Goal: Navigation & Orientation: Find specific page/section

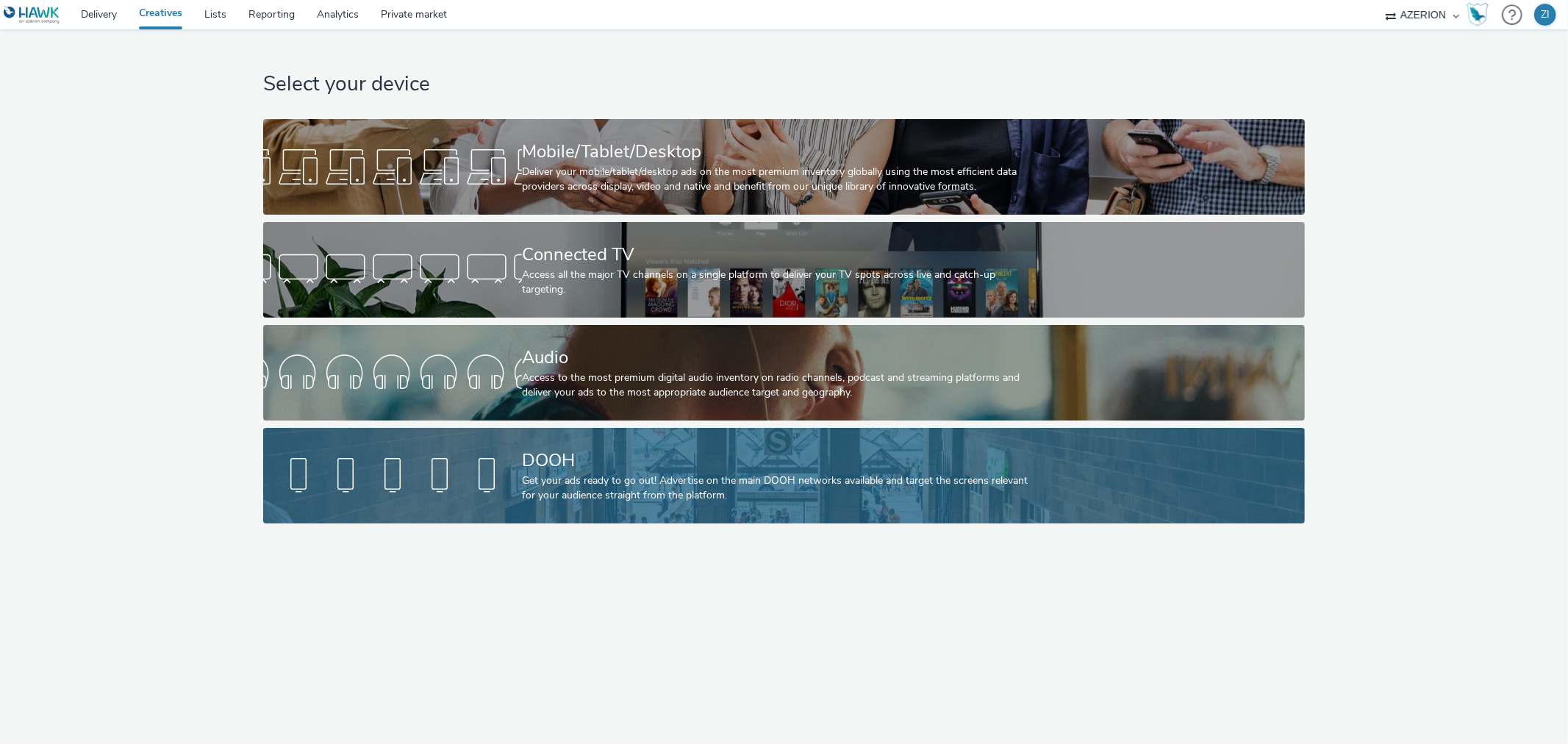
click at [563, 474] on div "Get your ads ready to go out! Advertise on the main DOOH networks available and…" at bounding box center [781, 488] width 518 height 30
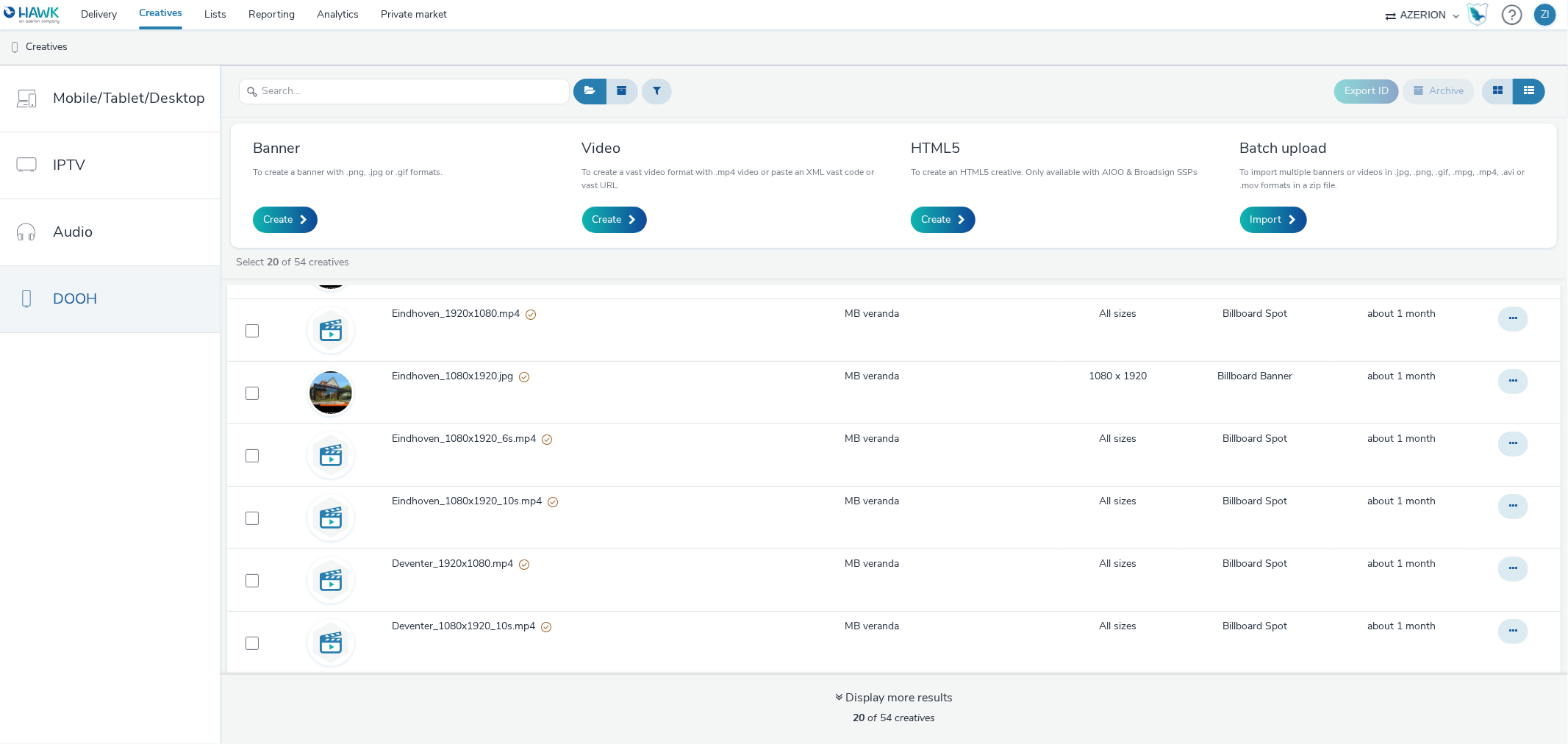
scroll to position [609, 0]
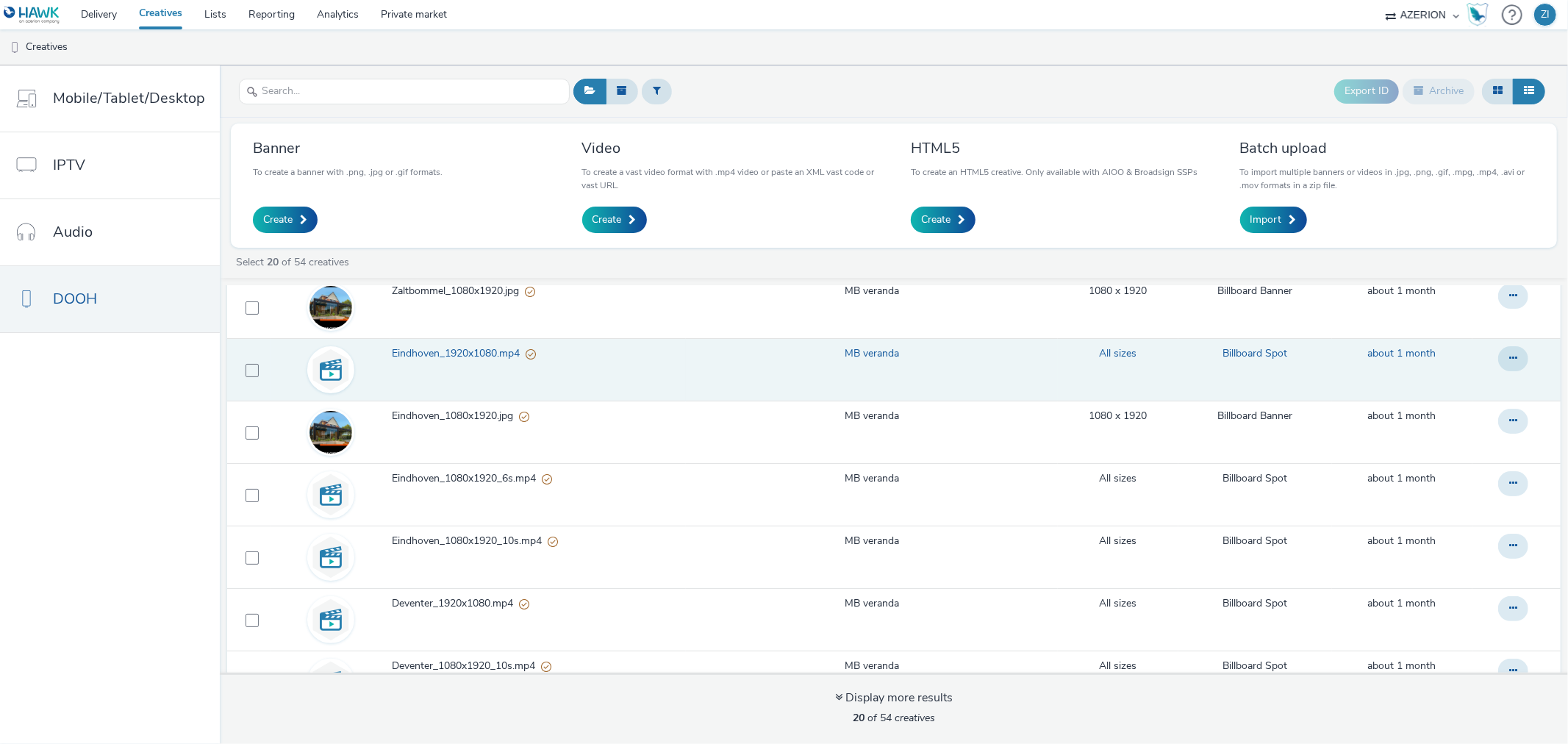
click at [461, 350] on span "Eindhoven_1920x1080.mp4" at bounding box center [459, 353] width 134 height 15
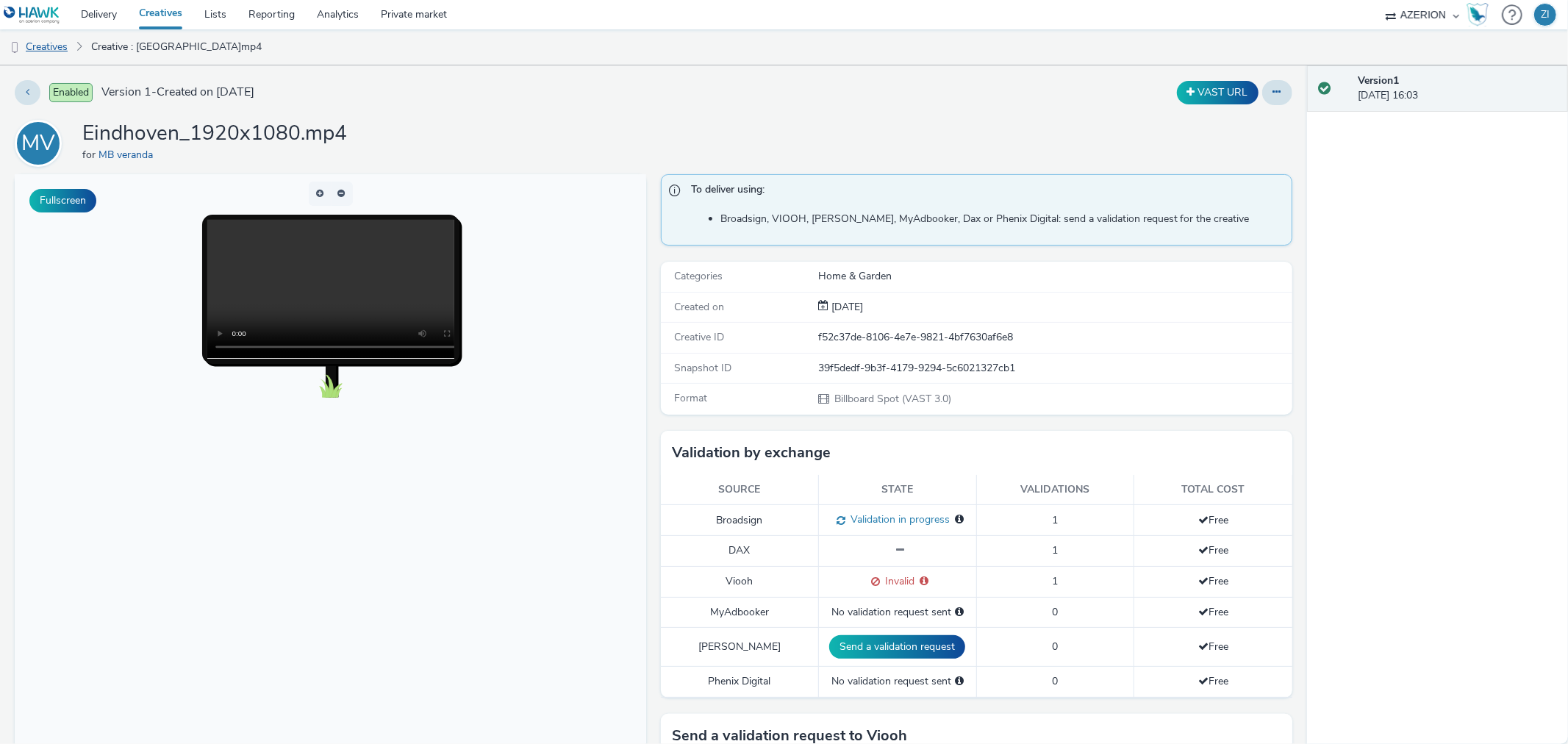
click at [54, 49] on link "Creatives" at bounding box center [37, 47] width 75 height 36
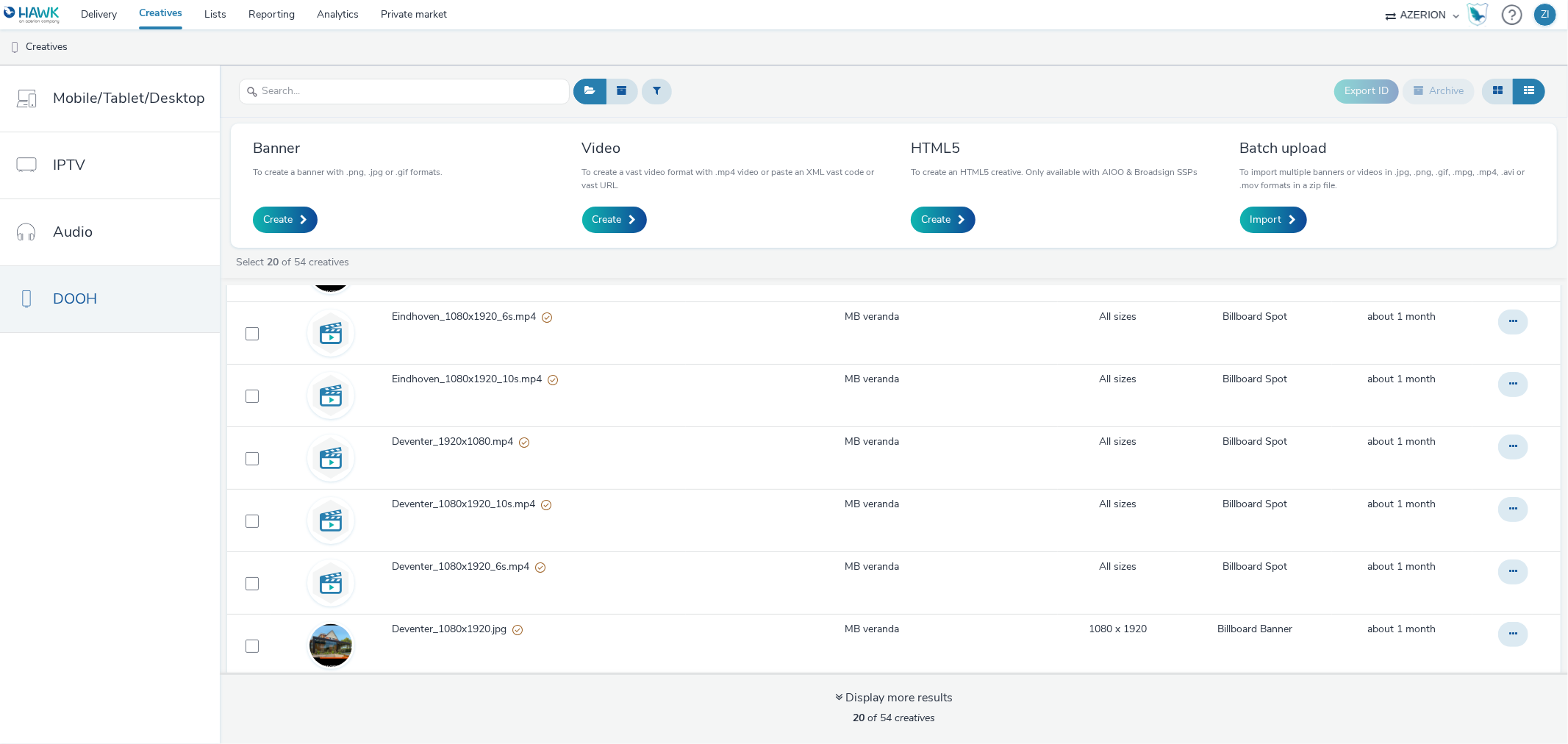
scroll to position [608, 0]
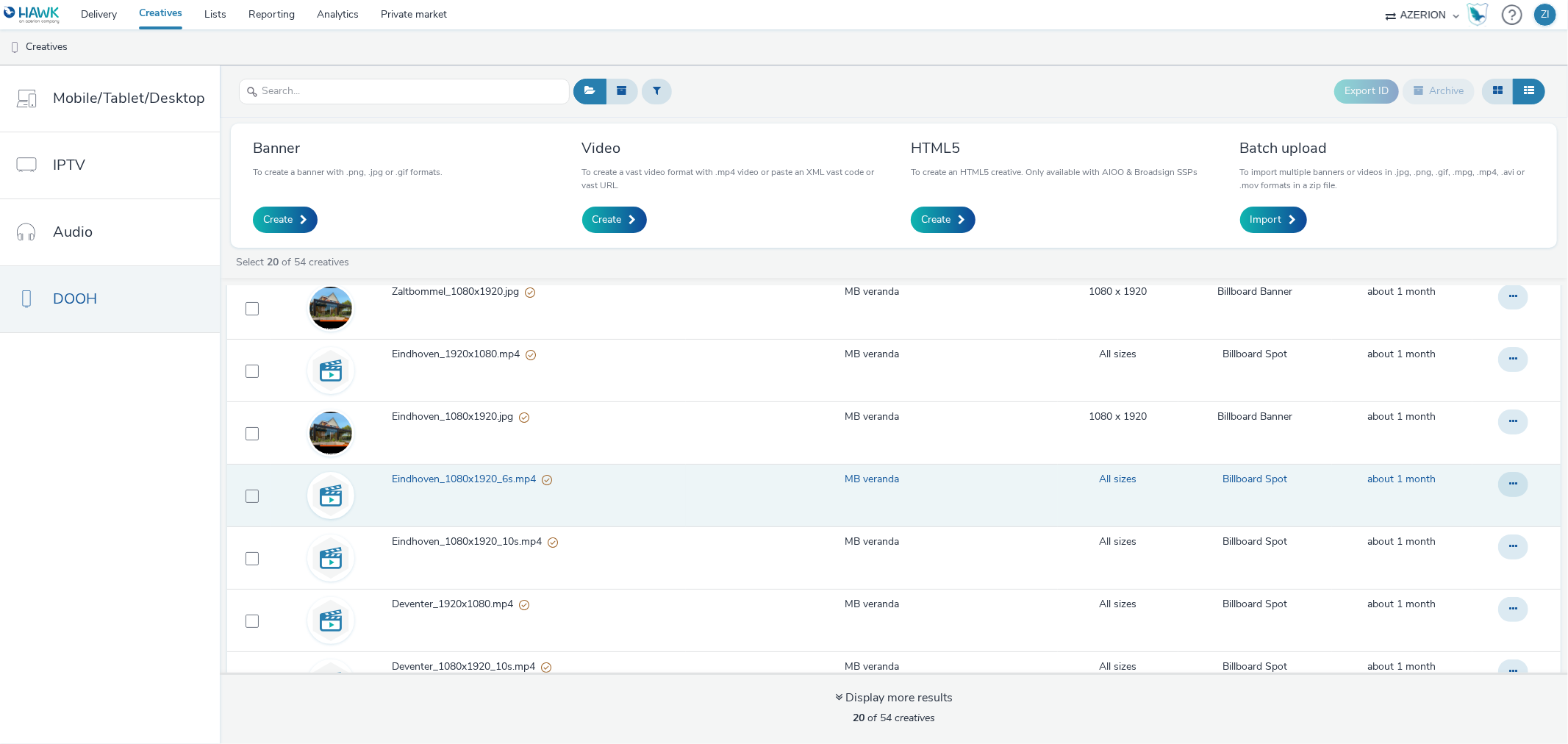
click at [522, 481] on span "Eindhoven_1080x1920_6s.mp4" at bounding box center [467, 479] width 150 height 15
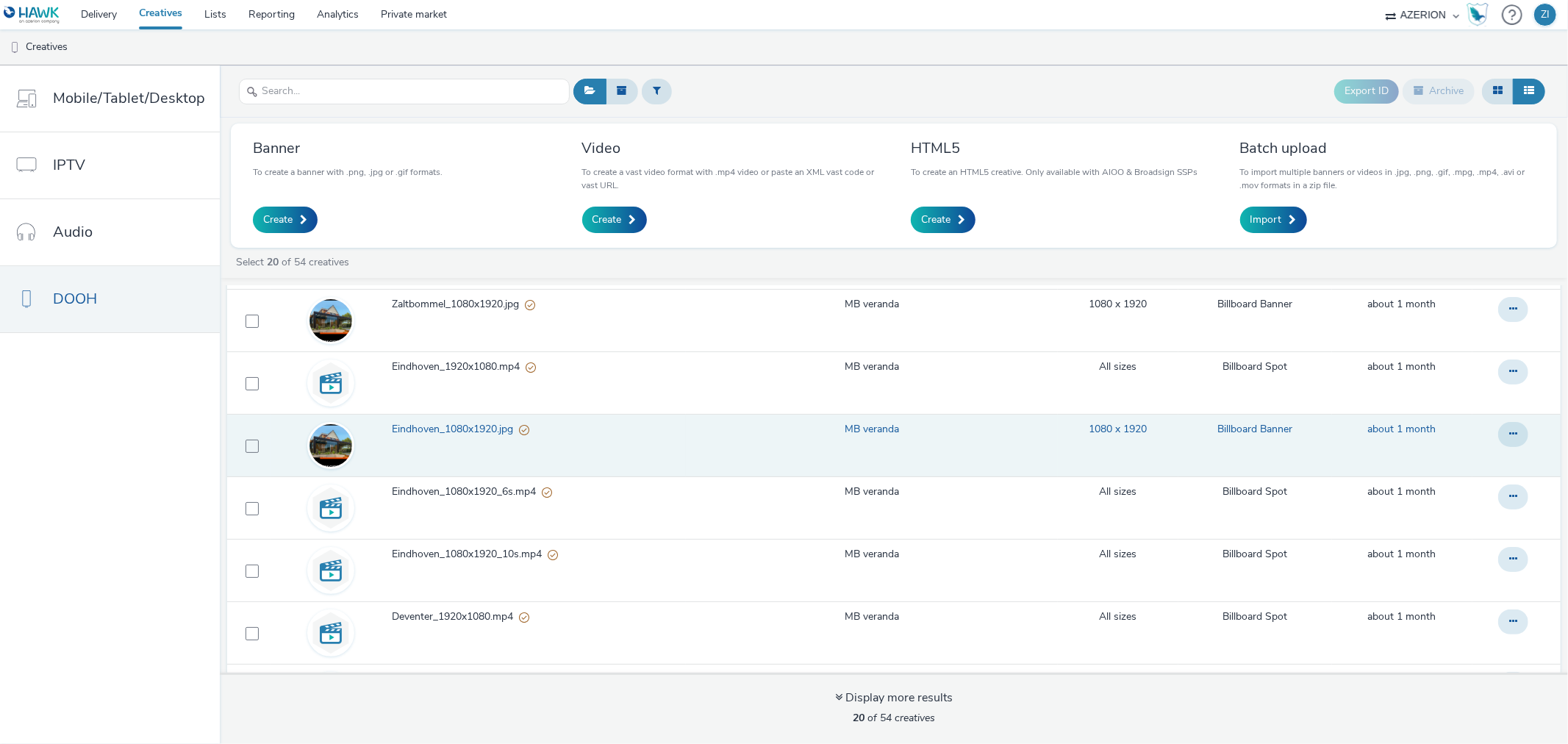
scroll to position [653, 0]
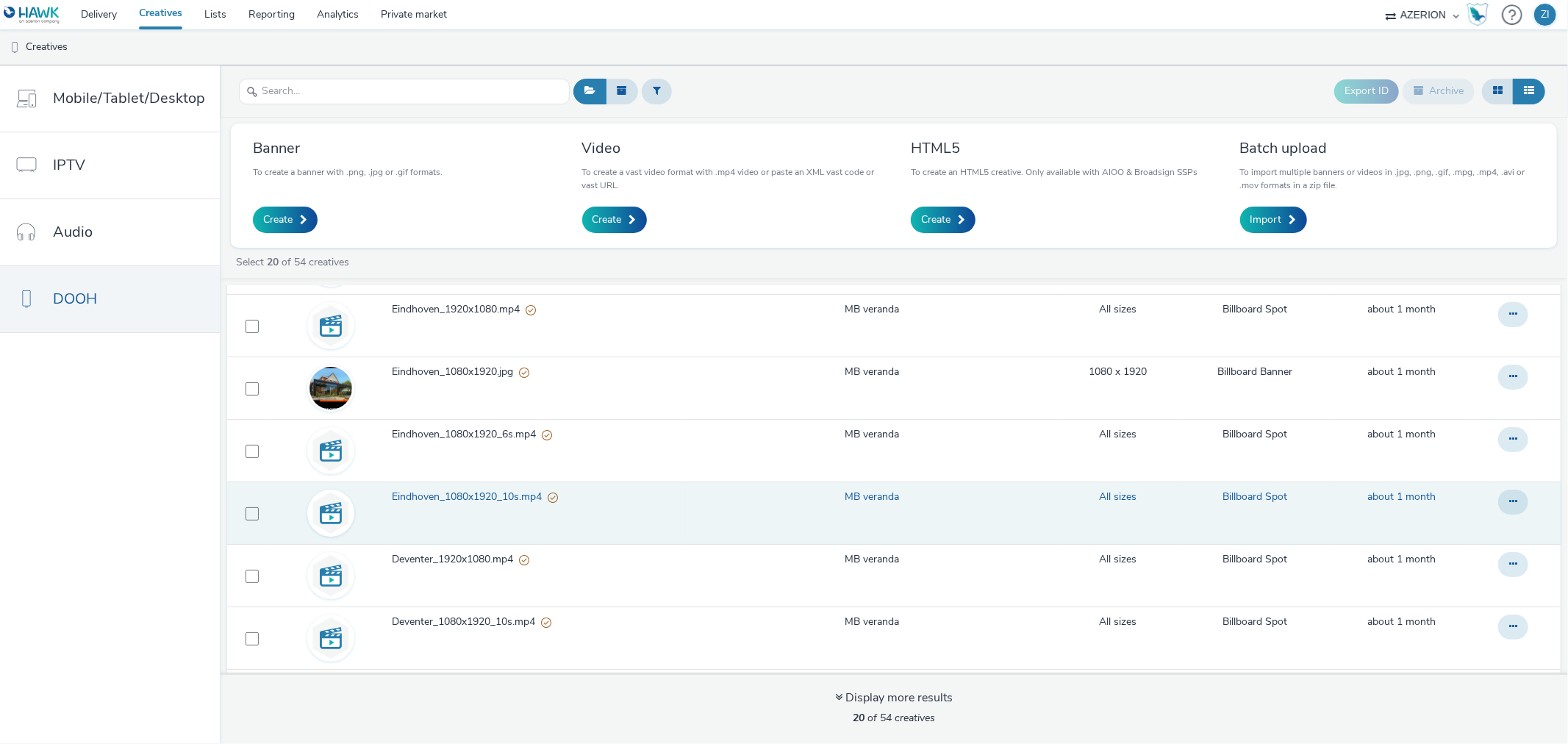
click at [509, 495] on span "Eindhoven_1080x1920_10s.mp4" at bounding box center [470, 497] width 156 height 15
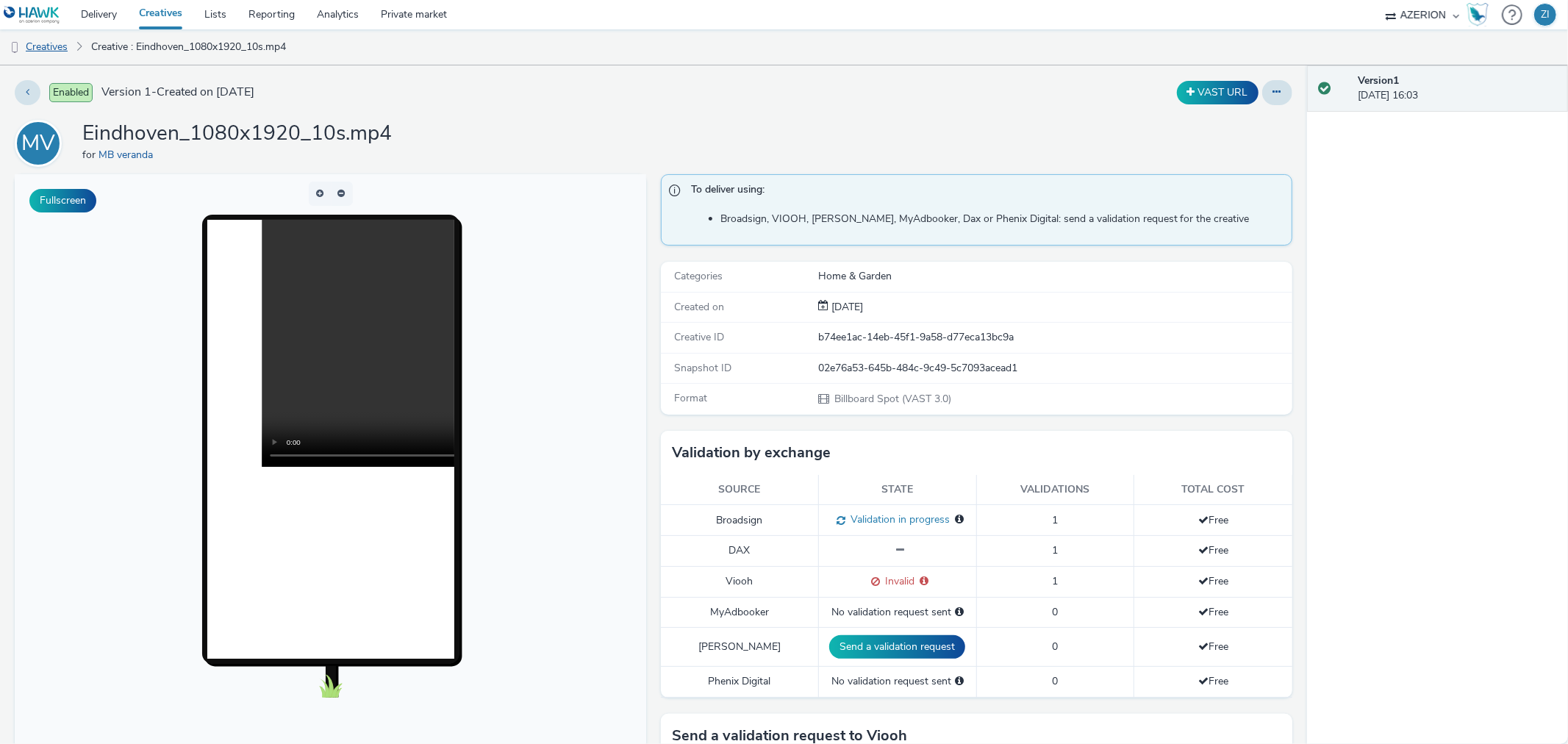
click at [50, 46] on link "Creatives" at bounding box center [37, 47] width 75 height 36
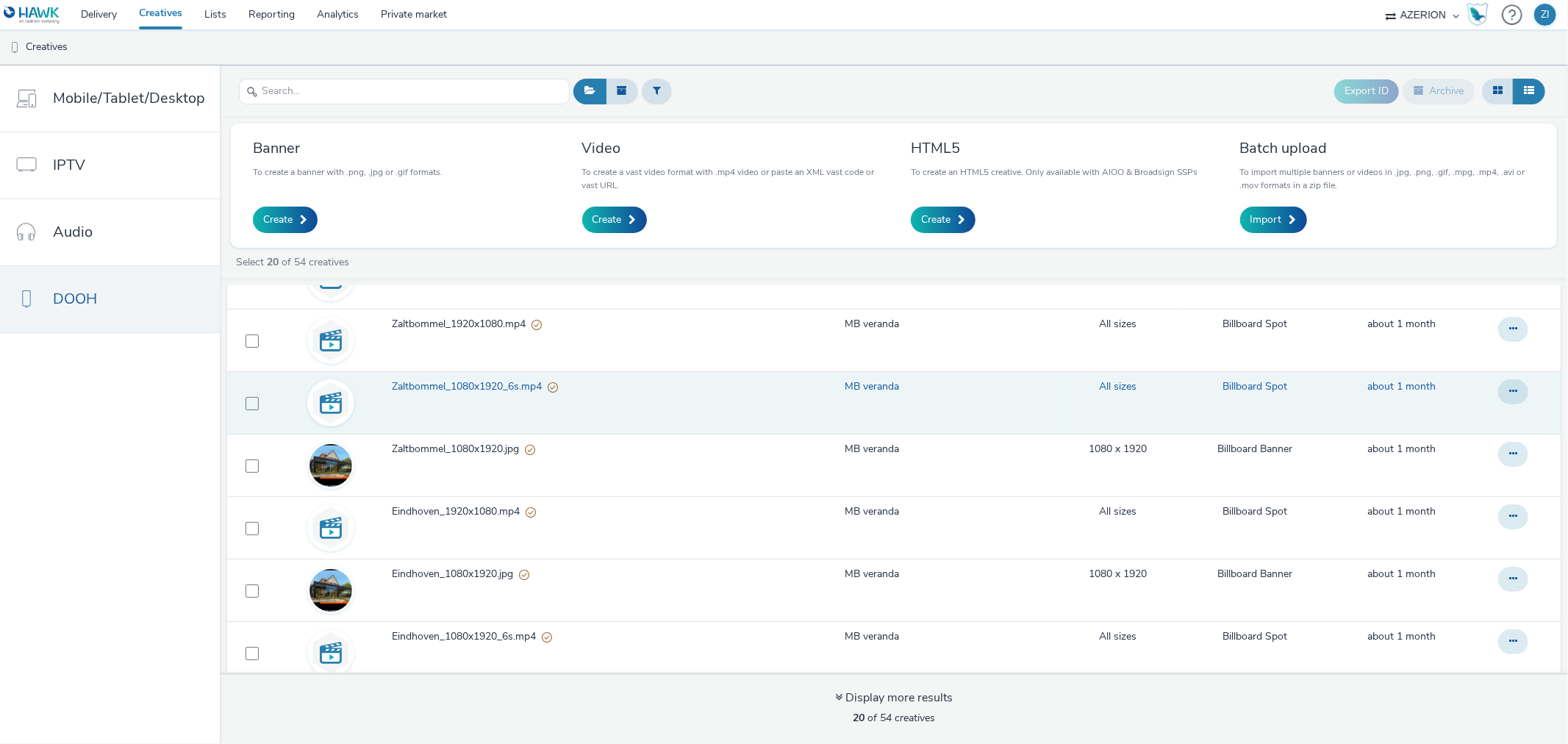
scroll to position [490, 0]
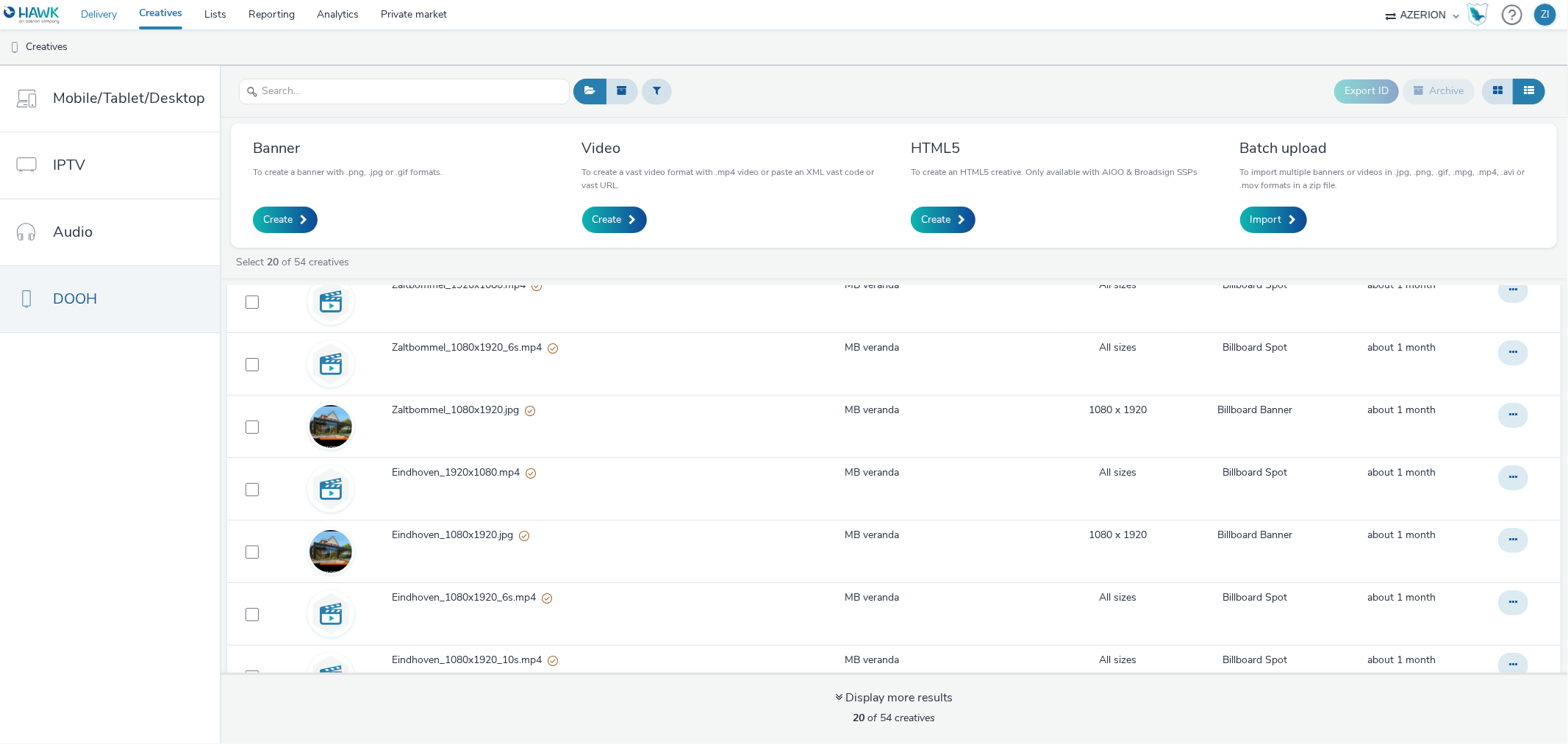
click at [85, 13] on link "Delivery" at bounding box center [99, 14] width 58 height 29
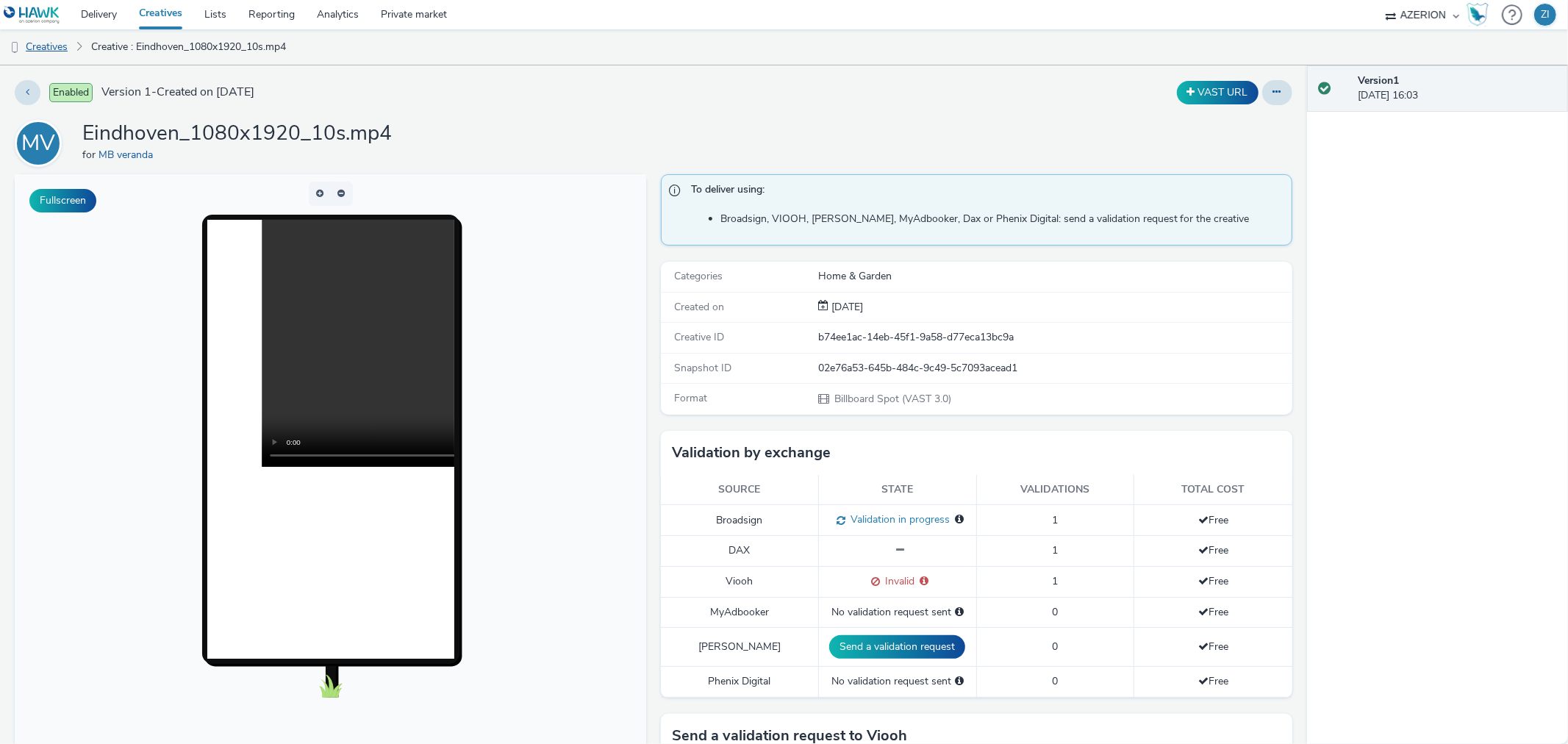
click at [51, 45] on link "Creatives" at bounding box center [37, 47] width 75 height 36
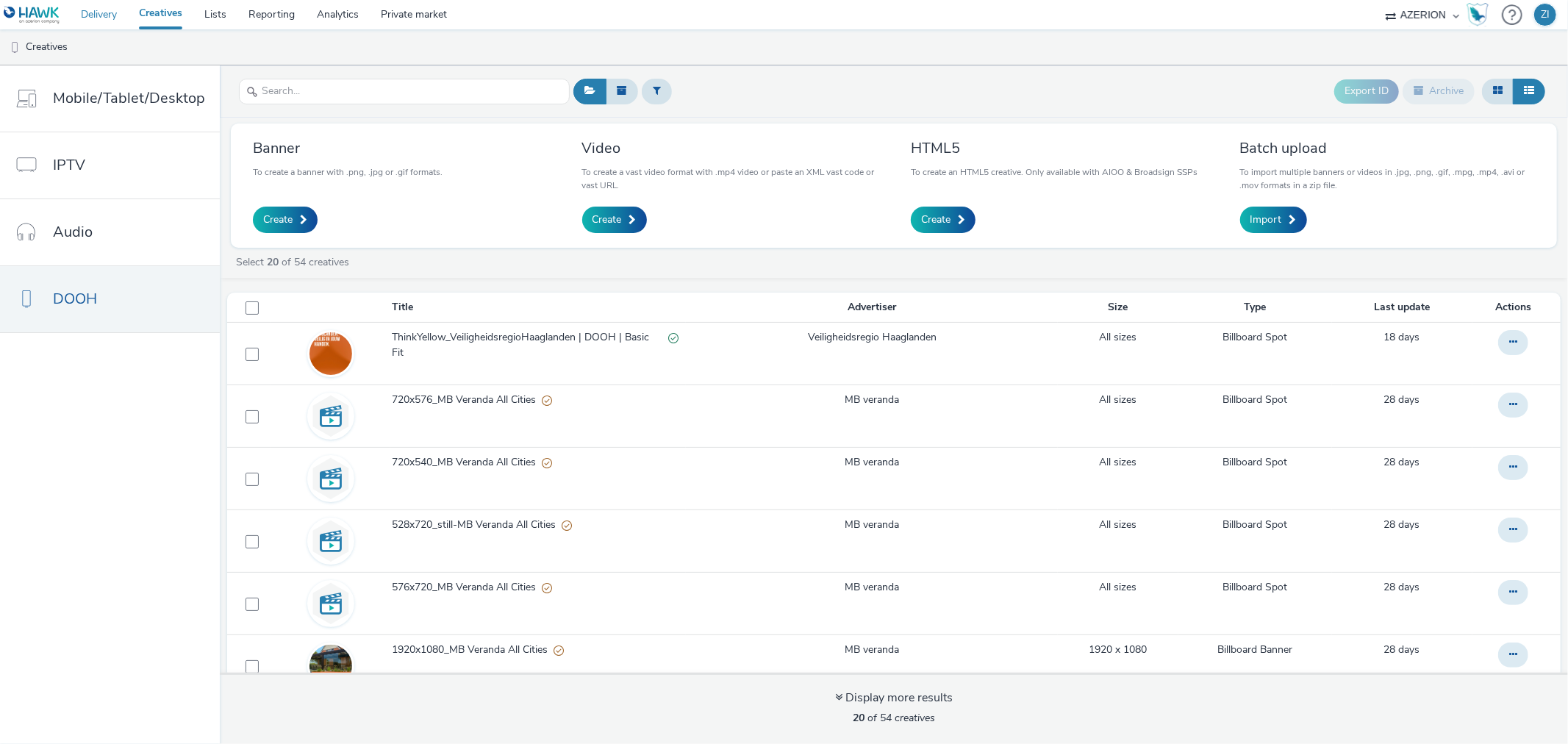
click at [114, 13] on link "Delivery" at bounding box center [99, 14] width 58 height 29
